Goal: Task Accomplishment & Management: Manage account settings

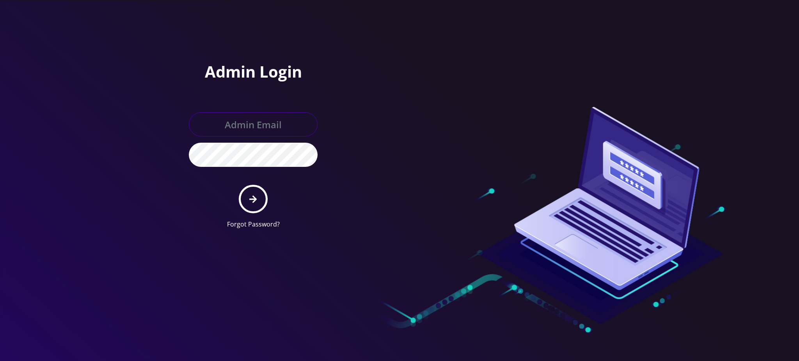
type input "rochelle@teltik.com"
click at [251, 203] on icon "submit" at bounding box center [252, 199] width 7 height 9
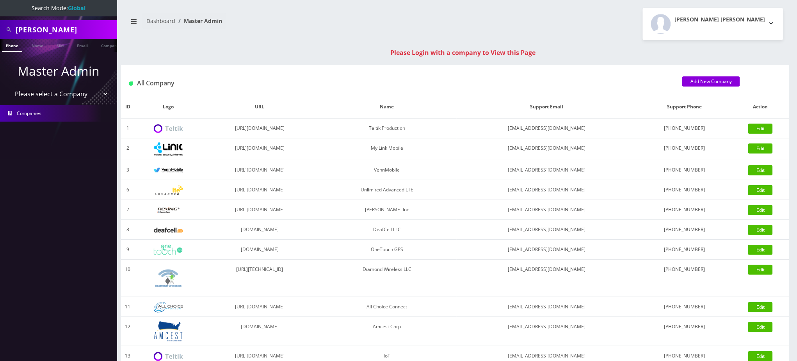
drag, startPoint x: 79, startPoint y: 30, endPoint x: 0, endPoint y: 8, distance: 81.7
click at [0, 9] on nav "Search Mode: Global George ziemer Phone Name SIM Email Company Customer Master …" at bounding box center [58, 180] width 117 height 361
type input "6892957947"
click at [9, 48] on link "Phone" at bounding box center [12, 45] width 20 height 13
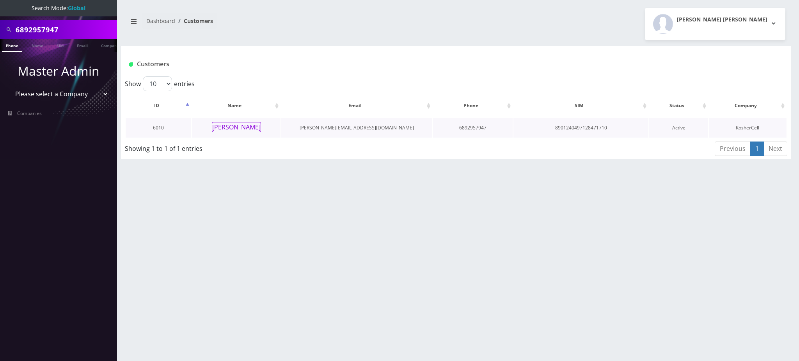
click at [244, 128] on button "[PERSON_NAME]" at bounding box center [236, 127] width 49 height 10
drag, startPoint x: 38, startPoint y: 21, endPoint x: 0, endPoint y: -29, distance: 62.7
click at [0, 0] on html "Search Mode: Global 6892957947 Phone Name SIM Email Company Customer Master Adm…" at bounding box center [399, 180] width 799 height 361
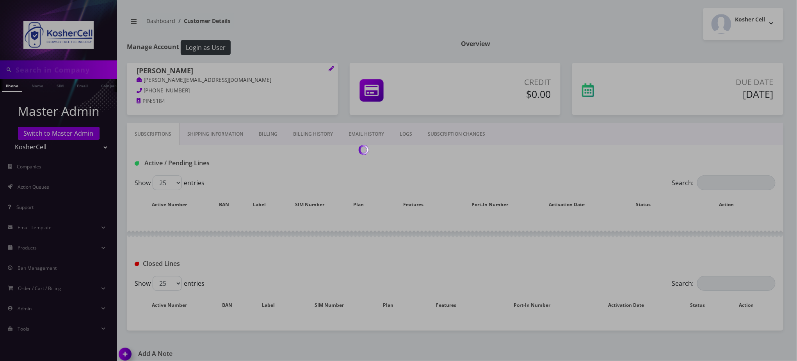
type input "6892957947"
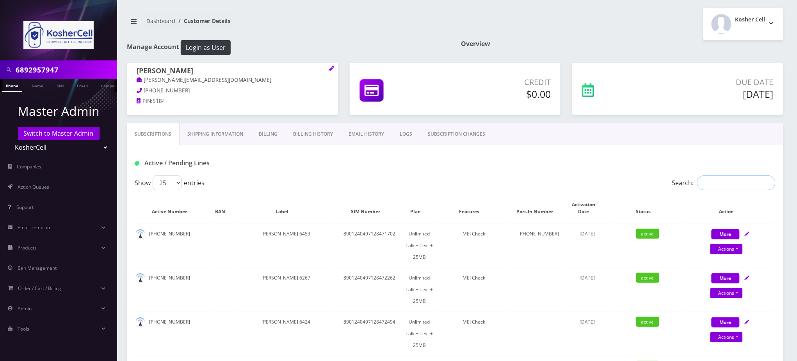
click at [711, 183] on input "Search:" at bounding box center [736, 183] width 78 height 15
click at [37, 69] on input "6892957947" at bounding box center [66, 69] width 100 height 15
click at [735, 188] on input "Search:" at bounding box center [736, 183] width 78 height 15
paste input "6892957947"
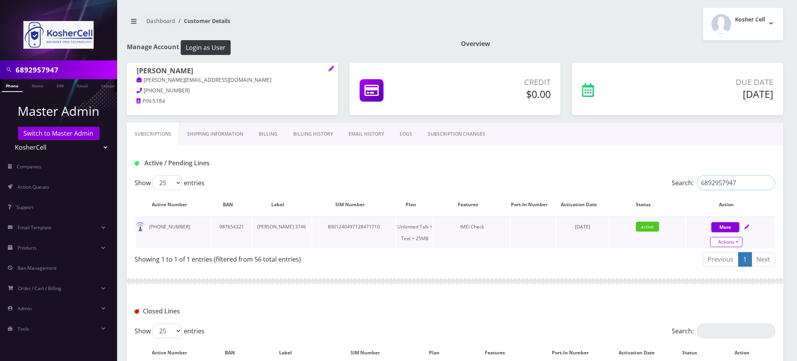
type input "6892957947"
click at [723, 244] on link "Actions" at bounding box center [726, 242] width 32 height 10
select select "244"
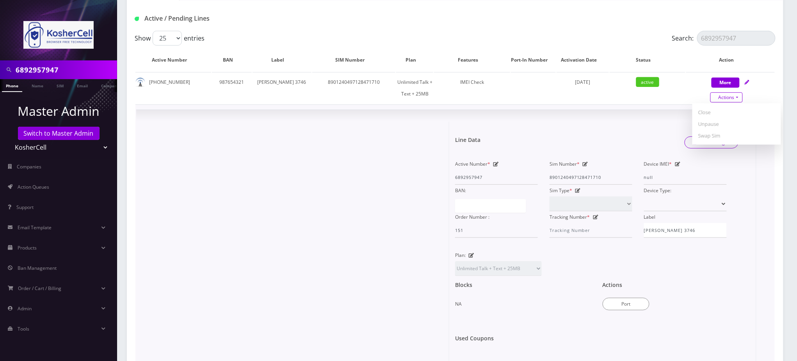
scroll to position [156, 0]
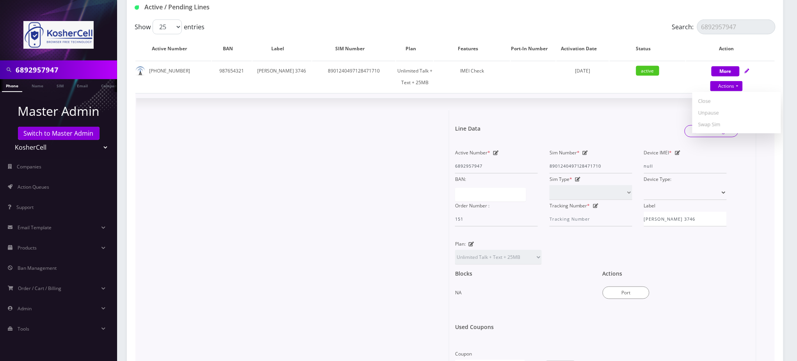
drag, startPoint x: 284, startPoint y: 240, endPoint x: 281, endPoint y: 237, distance: 4.1
click at [284, 240] on div at bounding box center [295, 242] width 307 height 265
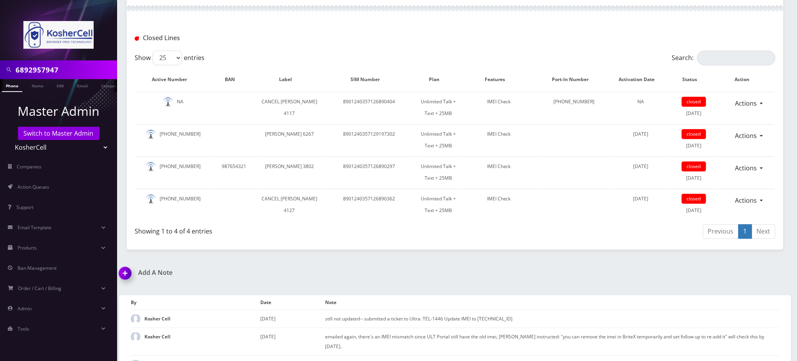
scroll to position [625, 0]
